Goal: Obtain resource: Download file/media

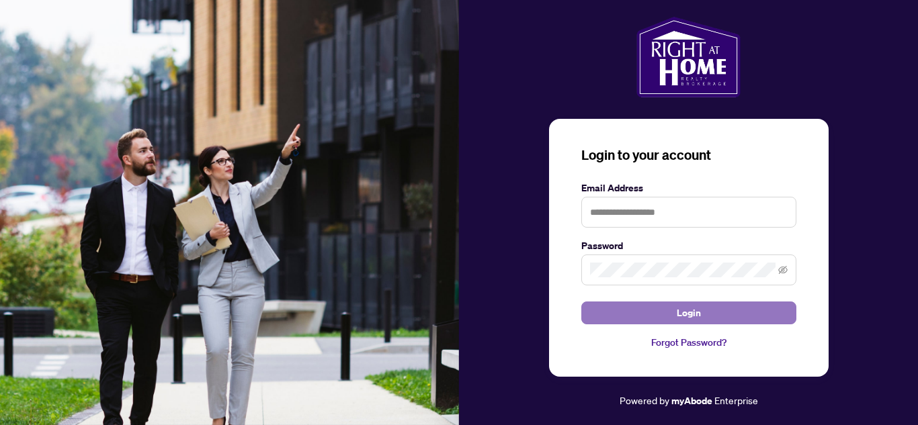
click at [692, 312] on span "Login" at bounding box center [689, 313] width 24 height 22
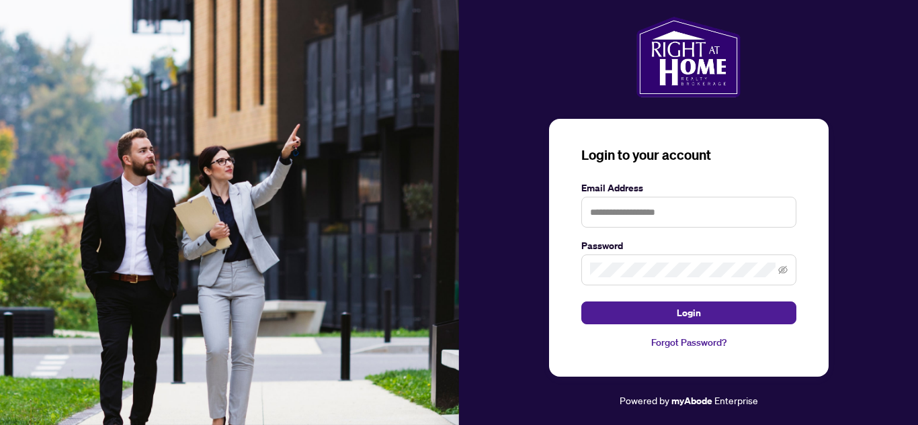
click at [869, 51] on div at bounding box center [688, 57] width 459 height 81
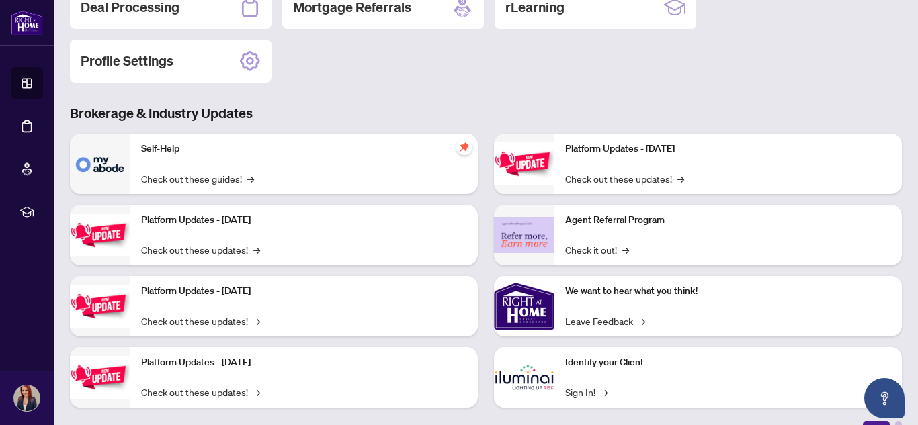
scroll to position [196, 0]
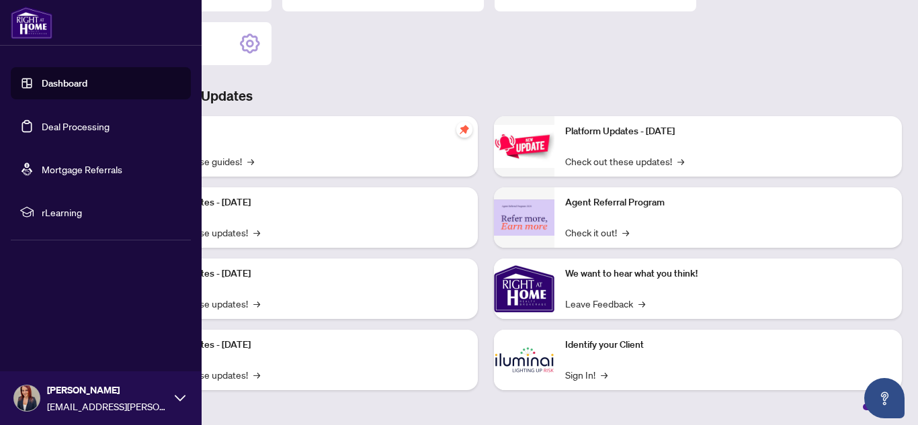
click at [66, 87] on link "Dashboard" at bounding box center [65, 83] width 46 height 12
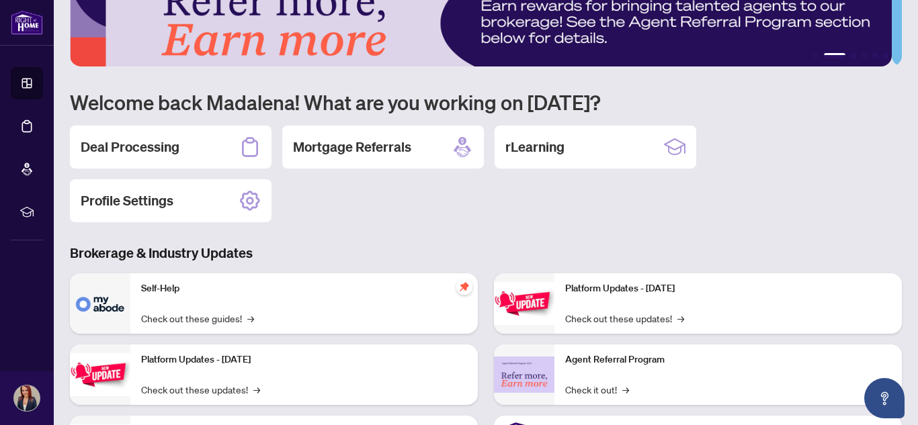
scroll to position [0, 0]
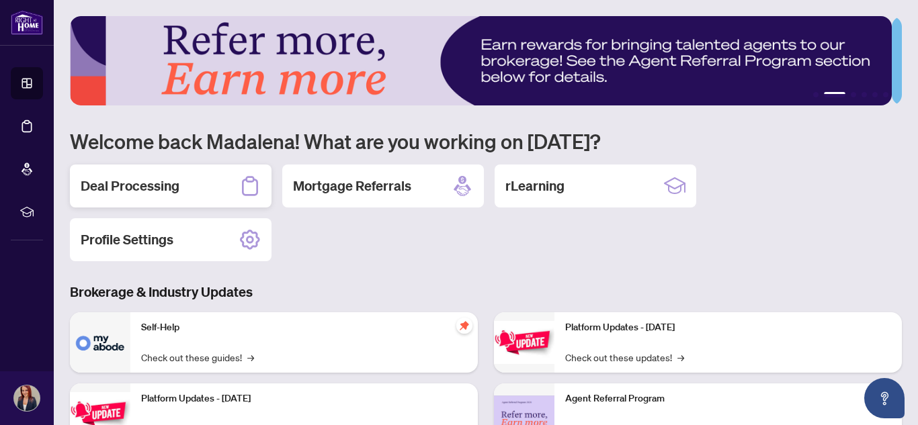
click at [169, 188] on h2 "Deal Processing" at bounding box center [130, 186] width 99 height 19
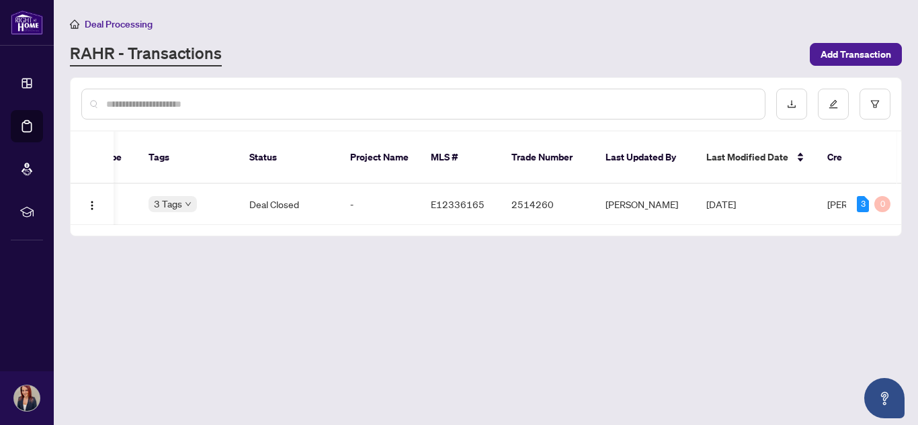
scroll to position [0, 464]
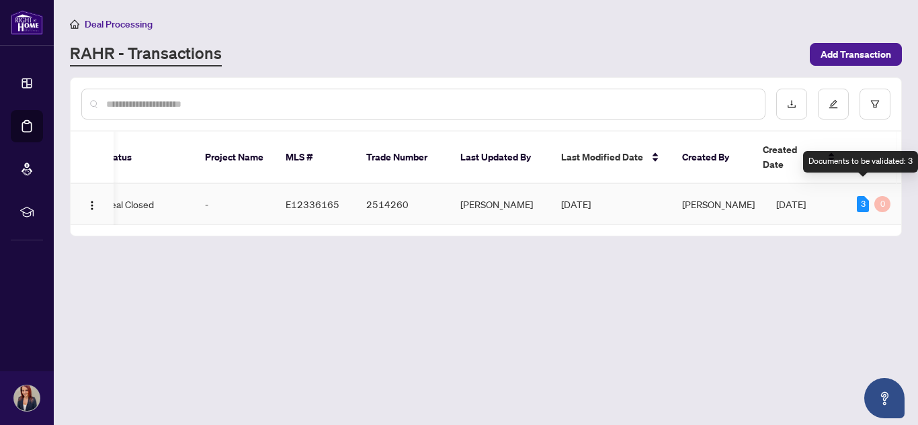
click at [858, 196] on div "3" at bounding box center [863, 204] width 12 height 16
click at [889, 196] on div "0" at bounding box center [882, 204] width 16 height 16
click at [849, 192] on td "3 0" at bounding box center [873, 204] width 55 height 41
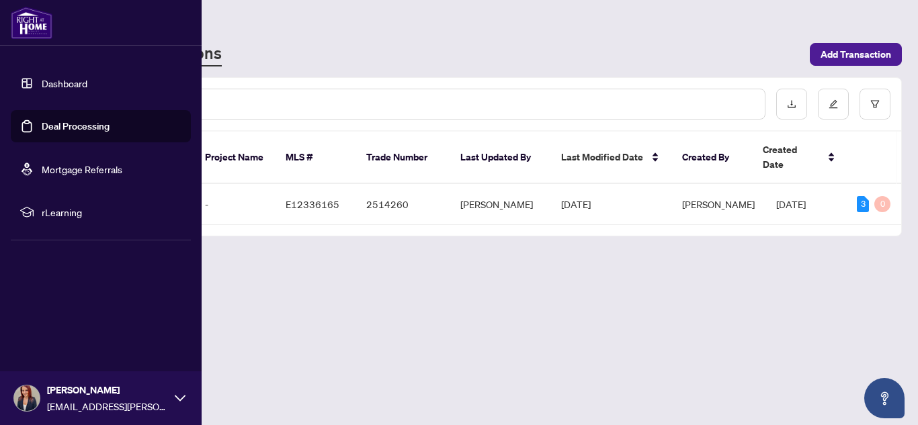
click at [42, 82] on link "Dashboard" at bounding box center [65, 83] width 46 height 12
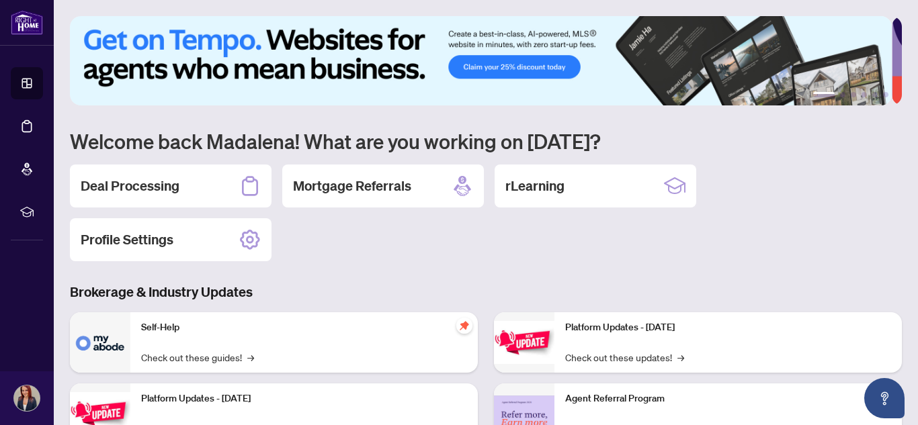
click at [511, 261] on div "1 2 3 4 5 6 Welcome back Madalena! What are you working on today? Deal Processi…" at bounding box center [486, 311] width 832 height 591
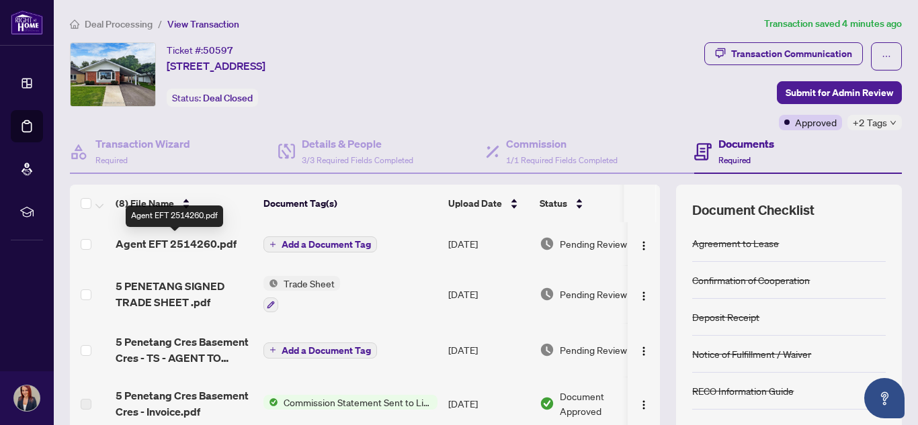
click at [198, 239] on span "Agent EFT 2514260.pdf" at bounding box center [176, 244] width 121 height 16
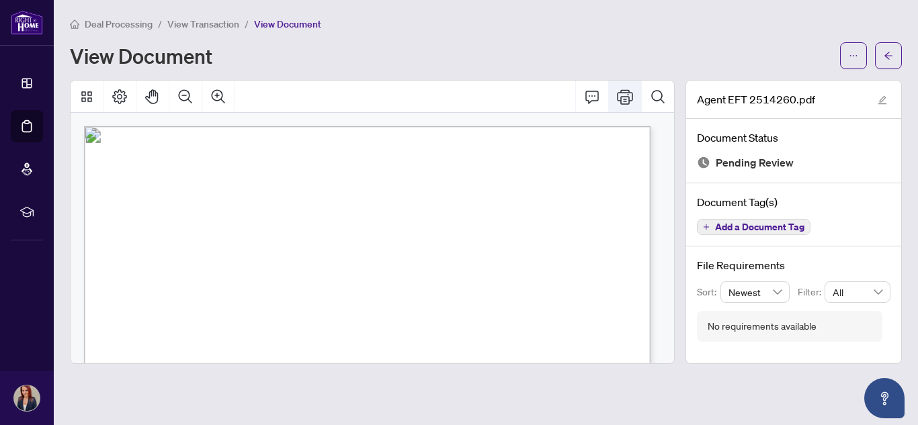
click at [616, 101] on button "Print" at bounding box center [625, 97] width 32 height 32
click at [907, 11] on main "Deal Processing / View Transaction / View Document View Document Agent EFT 2514…" at bounding box center [486, 212] width 864 height 425
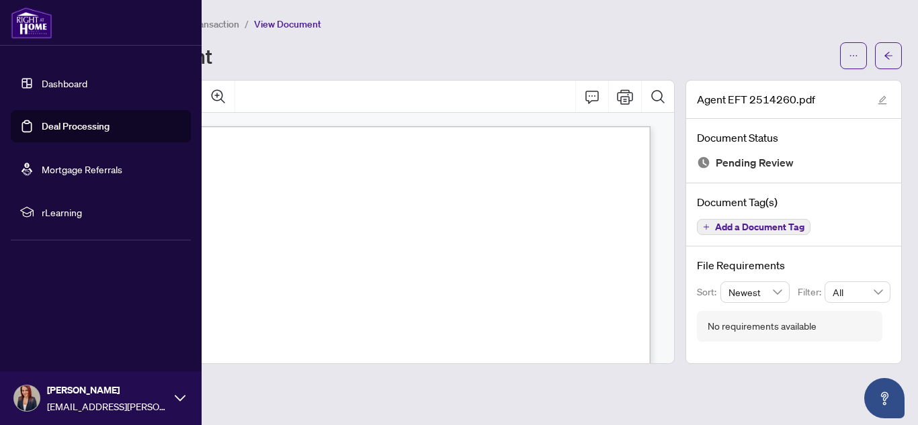
click at [23, 24] on img at bounding box center [32, 23] width 42 height 32
